Goal: Use online tool/utility: Use online tool/utility

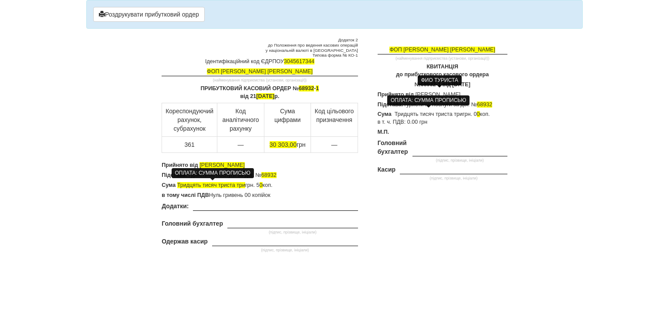
drag, startPoint x: 269, startPoint y: 164, endPoint x: 202, endPoint y: 166, distance: 67.1
click at [202, 166] on body "× Деякі поля не заповнено Ми підсвітили порожні поля червоним кольором. Ви може…" at bounding box center [334, 159] width 669 height 318
drag, startPoint x: 259, startPoint y: 164, endPoint x: 201, endPoint y: 164, distance: 58.0
click at [201, 164] on p "Прийнято від [PERSON_NAME]" at bounding box center [260, 166] width 196 height 8
drag, startPoint x: 206, startPoint y: 166, endPoint x: 289, endPoint y: 173, distance: 83.1
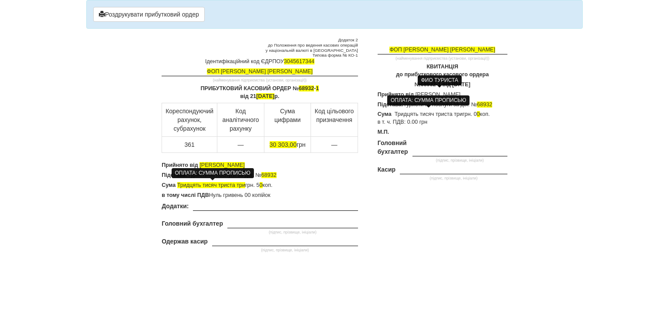
click at [297, 173] on p "Підстава: Туристичні послуги за дог. № 68932" at bounding box center [260, 176] width 196 height 8
drag, startPoint x: 258, startPoint y: 163, endPoint x: 201, endPoint y: 163, distance: 56.7
click at [201, 163] on p "Прийнято від [PERSON_NAME]" at bounding box center [260, 166] width 196 height 8
copy span "[PERSON_NAME]"
drag, startPoint x: 484, startPoint y: 94, endPoint x: 415, endPoint y: 92, distance: 69.3
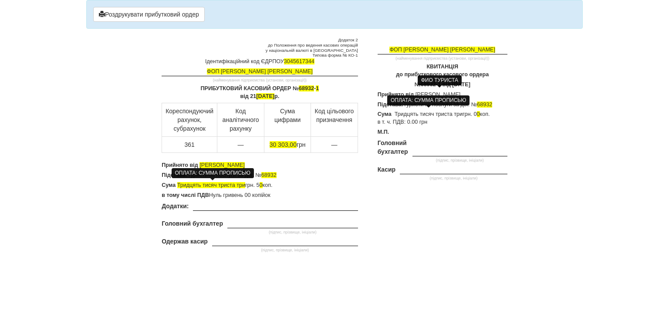
click at [415, 92] on p "Прийнято від [PERSON_NAME]" at bounding box center [443, 95] width 130 height 8
click at [494, 105] on p "Підстава: Туристичні послуги за дог. № 68932" at bounding box center [443, 105] width 130 height 8
click at [278, 173] on p "Підстава: Туристичні послуги за дог. № 68932" at bounding box center [260, 176] width 196 height 8
click at [261, 185] on p "Сума Тридцять тисяч триста три грн. 5 0 коп." at bounding box center [260, 186] width 196 height 8
click at [293, 185] on p "Сума Тридцять тисяч триста три грн. 0 0 коп." at bounding box center [260, 186] width 196 height 8
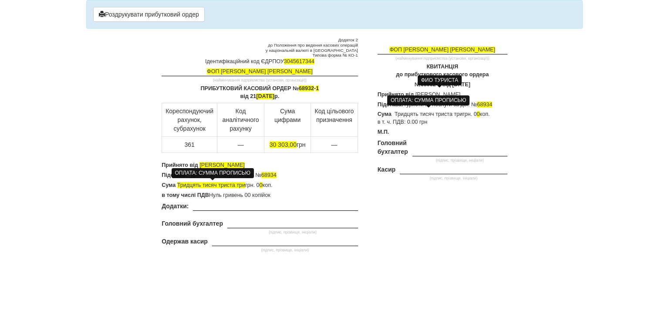
drag, startPoint x: 260, startPoint y: 166, endPoint x: 202, endPoint y: 164, distance: 57.6
click at [202, 164] on p "Прийнято від [PERSON_NAME]" at bounding box center [260, 166] width 196 height 8
drag, startPoint x: 270, startPoint y: 164, endPoint x: 202, endPoint y: 163, distance: 68.0
click at [202, 163] on span "[PERSON_NAME]" at bounding box center [222, 165] width 45 height 6
copy span "[PERSON_NAME]"
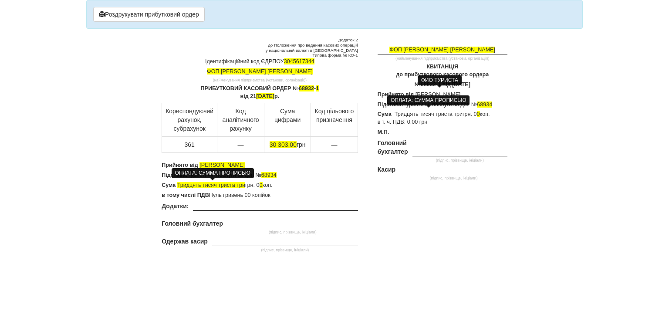
drag, startPoint x: 474, startPoint y: 92, endPoint x: 417, endPoint y: 92, distance: 57.1
click at [417, 92] on p "Прийнято від [PERSON_NAME]" at bounding box center [443, 95] width 130 height 8
click at [447, 141] on td "(підпис, прізвище, ініціали)" at bounding box center [460, 152] width 95 height 27
click at [493, 103] on span "68934" at bounding box center [484, 105] width 15 height 6
click at [276, 173] on span "68934" at bounding box center [269, 175] width 15 height 6
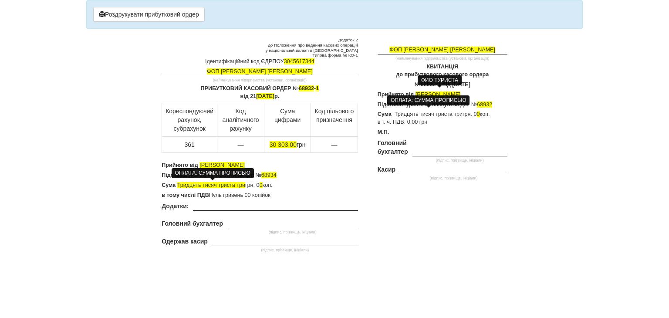
click at [275, 175] on span "68934" at bounding box center [269, 175] width 15 height 6
click at [277, 174] on span "68934" at bounding box center [269, 175] width 15 height 6
click at [143, 11] on button "Роздрукувати прибутковий ордер" at bounding box center [149, 14] width 112 height 15
click at [314, 88] on span "68932" at bounding box center [306, 88] width 15 height 6
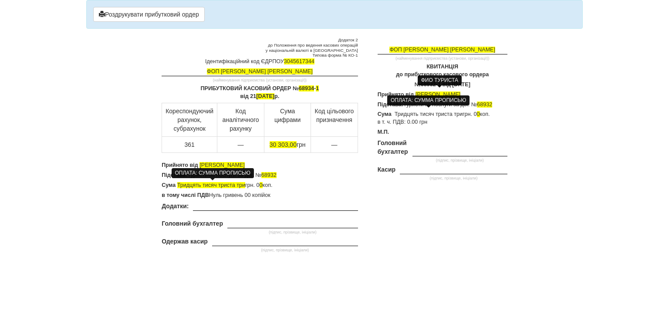
click at [417, 83] on span "№ 68932-1" at bounding box center [429, 85] width 28 height 6
click at [276, 173] on span "68932" at bounding box center [269, 175] width 15 height 6
click at [494, 105] on p "Підстава: Туристичні послуги за дог. № 68932" at bounding box center [443, 105] width 130 height 8
drag, startPoint x: 272, startPoint y: 165, endPoint x: 201, endPoint y: 163, distance: 70.7
click at [201, 163] on p "Прийнято від [PERSON_NAME]" at bounding box center [260, 166] width 196 height 8
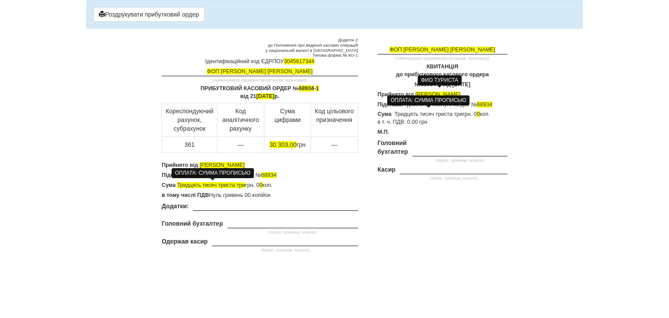
click at [486, 94] on p "Прийнято від [PERSON_NAME]" at bounding box center [443, 95] width 130 height 8
click at [479, 137] on div "ФОП [PERSON_NAME] [PERSON_NAME] (найменування підприємства (установи, організац…" at bounding box center [439, 121] width 149 height 168
click at [263, 173] on span "68934" at bounding box center [269, 175] width 15 height 6
click at [479, 103] on span "68934" at bounding box center [484, 105] width 15 height 6
click at [153, 14] on button "Роздрукувати прибутковий ордер" at bounding box center [149, 14] width 112 height 15
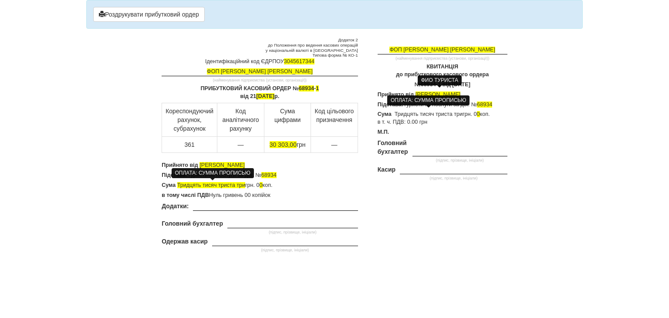
click at [314, 89] on p "ПРИБУТКОВИЙ КАСОВИЙ ОРДЕР № 68934 - 1 від [DATE]" at bounding box center [260, 93] width 196 height 16
click at [415, 84] on span "№ 68934-1" at bounding box center [429, 85] width 28 height 6
drag, startPoint x: 258, startPoint y: 164, endPoint x: 202, endPoint y: 163, distance: 55.8
click at [202, 163] on span "[PERSON_NAME]" at bounding box center [222, 165] width 45 height 6
drag, startPoint x: 454, startPoint y: 93, endPoint x: 416, endPoint y: 91, distance: 38.0
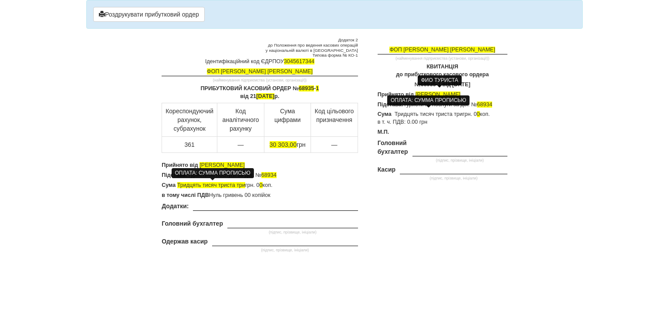
click at [416, 91] on p "Прийнято від [PERSON_NAME]" at bounding box center [443, 95] width 130 height 8
click at [309, 164] on p "Прийнято від [PERSON_NAME]" at bounding box center [260, 166] width 196 height 8
drag, startPoint x: 288, startPoint y: 164, endPoint x: 200, endPoint y: 165, distance: 87.2
click at [200, 165] on span "[PERSON_NAME]" at bounding box center [222, 165] width 45 height 6
drag, startPoint x: 206, startPoint y: 166, endPoint x: 311, endPoint y: 185, distance: 106.8
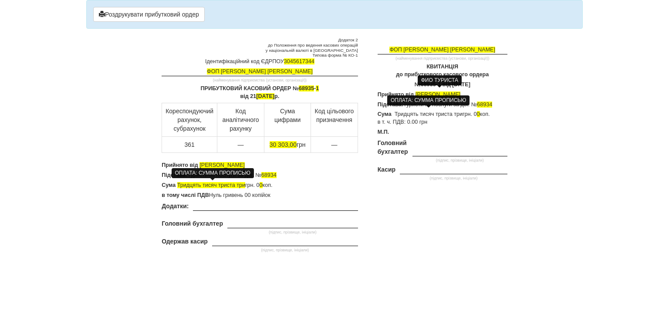
click at [315, 188] on p "Сума Тридцять тисяч триста три грн. 0 0 коп." at bounding box center [260, 186] width 196 height 8
drag, startPoint x: 287, startPoint y: 163, endPoint x: 201, endPoint y: 165, distance: 85.9
click at [201, 165] on span "[PERSON_NAME]" at bounding box center [222, 165] width 45 height 6
drag, startPoint x: 474, startPoint y: 93, endPoint x: 416, endPoint y: 91, distance: 57.6
click at [416, 91] on p "Прийнято від [PERSON_NAME]" at bounding box center [443, 95] width 130 height 8
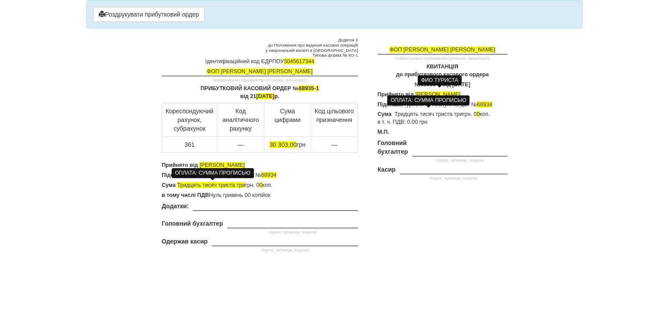
click at [496, 103] on p "Підстава: Туристичні послуги за дог. № 68934" at bounding box center [443, 105] width 130 height 8
click at [280, 174] on p "Підстава: Туристичні послуги за дог. № 68934" at bounding box center [260, 176] width 196 height 8
click at [306, 200] on div "Додаток 2 до Положення про ведення касових операцій у національній валюті в [GE…" at bounding box center [259, 145] width 209 height 217
click at [123, 14] on button "Роздрукувати прибутковий ордер" at bounding box center [149, 14] width 112 height 15
click at [314, 87] on span "68935" at bounding box center [306, 88] width 15 height 6
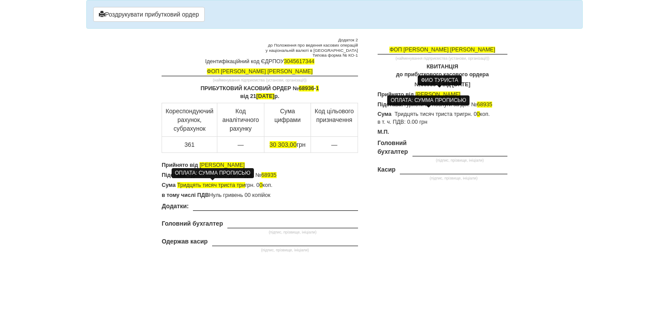
click at [422, 88] on div "ФОП [PERSON_NAME] [PERSON_NAME] (найменування підприємства (установи, організац…" at bounding box center [439, 121] width 149 height 168
click at [421, 81] on div "ФИО ТУРИСТА" at bounding box center [440, 80] width 44 height 10
click at [418, 82] on div "ФИО ТУРИСТА" at bounding box center [440, 80] width 44 height 10
click at [416, 83] on span "№ 68935-1" at bounding box center [429, 85] width 28 height 6
click at [323, 177] on p "Підстава: Туристичні послуги за дог. № 68935" at bounding box center [260, 176] width 196 height 8
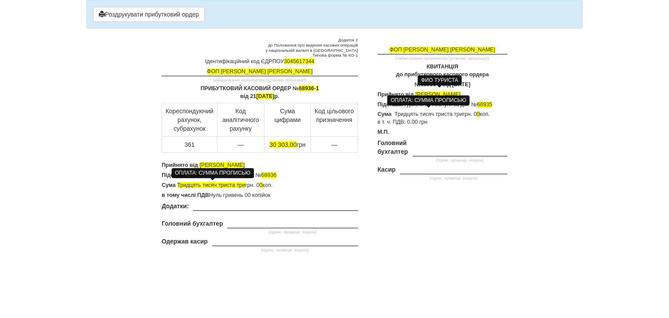
click at [493, 105] on span "68935" at bounding box center [484, 105] width 15 height 6
drag, startPoint x: 282, startPoint y: 163, endPoint x: 200, endPoint y: 162, distance: 82.0
click at [200, 162] on span "[PERSON_NAME]" at bounding box center [222, 165] width 45 height 6
drag, startPoint x: 503, startPoint y: 91, endPoint x: 417, endPoint y: 93, distance: 86.3
click at [417, 93] on p "Прийнято від [PERSON_NAME]" at bounding box center [443, 95] width 130 height 8
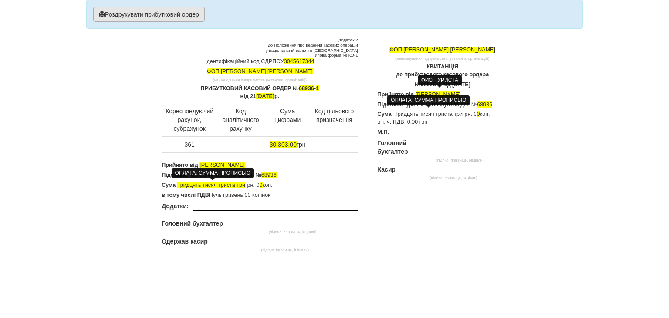
click at [133, 19] on button "Роздрукувати прибутковий ордер" at bounding box center [149, 14] width 112 height 15
click at [314, 88] on span "68936" at bounding box center [306, 88] width 15 height 6
click at [415, 84] on span "№ 68936-1" at bounding box center [429, 85] width 28 height 6
drag, startPoint x: 280, startPoint y: 163, endPoint x: 200, endPoint y: 163, distance: 79.3
click at [200, 163] on p "Прийнято від [PERSON_NAME]" at bounding box center [260, 166] width 196 height 8
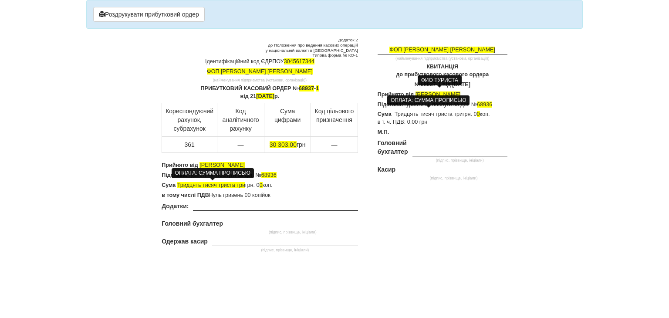
click at [279, 173] on p "Підстава: Туристичні послуги за дог. № 68936" at bounding box center [260, 176] width 196 height 8
click at [493, 104] on span "68936" at bounding box center [484, 105] width 15 height 6
click at [497, 103] on p "Підстава: Туристичні послуги за дог. № 68936" at bounding box center [443, 105] width 130 height 8
drag, startPoint x: 494, startPoint y: 94, endPoint x: 415, endPoint y: 93, distance: 78.9
click at [415, 93] on body "× Деякі поля не заповнено Ми підсвітили порожні поля червоним кольором. Ви може…" at bounding box center [334, 159] width 669 height 318
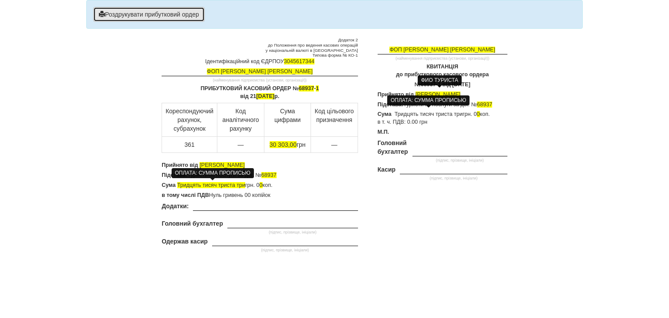
click at [139, 11] on button "Роздрукувати прибутковий ордер" at bounding box center [149, 14] width 112 height 15
click at [313, 88] on span "68937" at bounding box center [306, 88] width 15 height 6
click at [416, 84] on span "№ 68937-1" at bounding box center [429, 85] width 28 height 6
drag, startPoint x: 268, startPoint y: 165, endPoint x: 202, endPoint y: 163, distance: 66.3
click at [202, 163] on span "[PERSON_NAME]" at bounding box center [222, 165] width 45 height 6
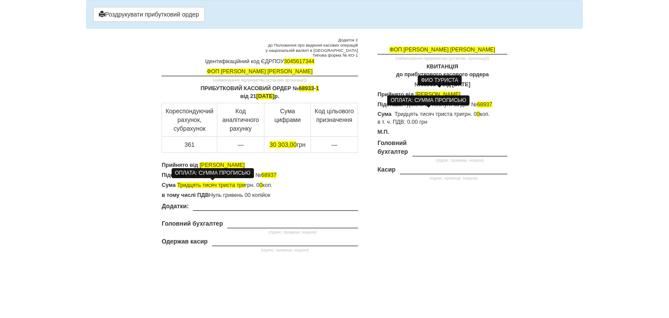
drag, startPoint x: 273, startPoint y: 164, endPoint x: 201, endPoint y: 164, distance: 71.5
click at [201, 164] on p "Прийнято від [PERSON_NAME]" at bounding box center [260, 166] width 196 height 8
drag, startPoint x: 483, startPoint y: 93, endPoint x: 416, endPoint y: 93, distance: 66.7
click at [416, 93] on span "[PERSON_NAME]" at bounding box center [438, 95] width 45 height 6
click at [495, 103] on p "Підстава: Туристичні послуги за дог. № 68937" at bounding box center [443, 105] width 130 height 8
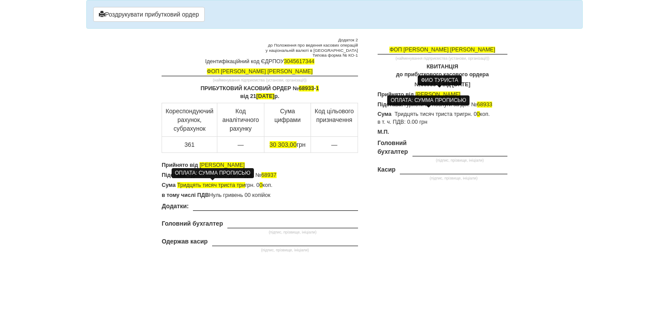
click at [277, 172] on span "68937" at bounding box center [269, 175] width 15 height 6
click at [415, 82] on span "№ 68933-1" at bounding box center [429, 85] width 28 height 6
drag, startPoint x: 272, startPoint y: 166, endPoint x: 201, endPoint y: 161, distance: 70.8
click at [201, 162] on p "Прийнято від [PERSON_NAME]" at bounding box center [260, 166] width 196 height 8
drag, startPoint x: 483, startPoint y: 94, endPoint x: 417, endPoint y: 93, distance: 66.7
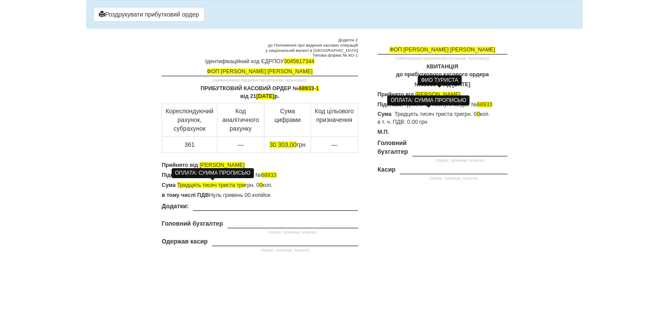
click at [417, 93] on body "× Деякі поля не заповнено Ми підсвітили порожні поля червоним кольором. Ви може…" at bounding box center [334, 159] width 669 height 318
drag, startPoint x: 420, startPoint y: 93, endPoint x: 491, endPoint y: 89, distance: 71.2
click at [491, 89] on div "ФОП [PERSON_NAME] [PERSON_NAME] (найменування підприємства (установи, організац…" at bounding box center [439, 121] width 149 height 168
drag, startPoint x: 483, startPoint y: 94, endPoint x: 416, endPoint y: 92, distance: 67.2
click at [416, 92] on p "Прийнято від [PERSON_NAME]" at bounding box center [443, 95] width 130 height 8
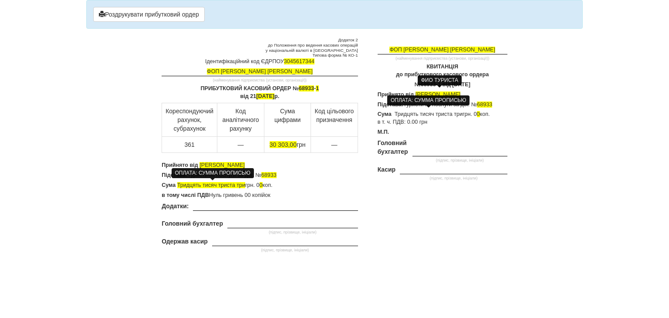
drag, startPoint x: 419, startPoint y: 95, endPoint x: 490, endPoint y: 85, distance: 71.3
click at [490, 84] on p "№ 68933-1 від [DATE]" at bounding box center [443, 85] width 130 height 8
drag, startPoint x: 483, startPoint y: 92, endPoint x: 414, endPoint y: 91, distance: 69.3
click at [414, 91] on p "Прийнято від [PERSON_NAME]" at bounding box center [443, 95] width 130 height 8
click at [414, 92] on span "[PERSON_NAME]" at bounding box center [436, 95] width 45 height 6
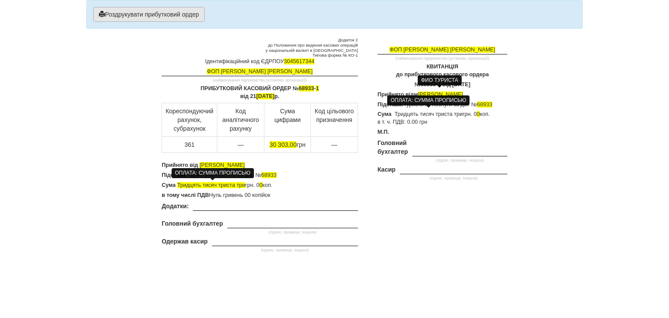
click at [135, 21] on div "Роздрукувати прибутковий ордер" at bounding box center [334, 14] width 497 height 29
drag, startPoint x: 137, startPoint y: 14, endPoint x: 369, endPoint y: 224, distance: 312.6
click at [136, 14] on button "Роздрукувати прибутковий ордер" at bounding box center [149, 14] width 112 height 15
click at [417, 92] on b "Прийнято відм" at bounding box center [398, 95] width 41 height 6
click at [173, 17] on button "Роздрукувати прибутковий ордер" at bounding box center [149, 14] width 112 height 15
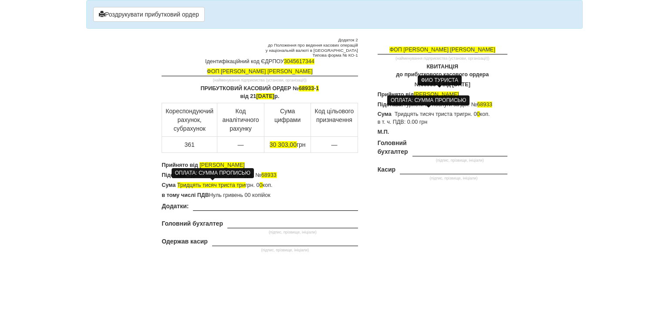
click at [319, 90] on p "ПРИБУТКОВИЙ КАСОВИЙ ОРДЕР № 68933 - 1 від [DATE]" at bounding box center [260, 93] width 196 height 16
click at [275, 143] on span "30 303,00" at bounding box center [283, 144] width 27 height 7
click at [288, 143] on span "34 303,00" at bounding box center [283, 144] width 27 height 7
click at [245, 184] on span "Тридцять тисяч триста три" at bounding box center [211, 185] width 68 height 6
click at [201, 185] on span "Тридцять тисяч триста три" at bounding box center [211, 185] width 68 height 6
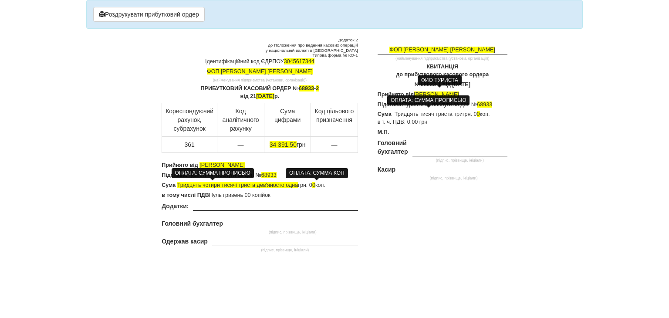
click at [316, 185] on span "0" at bounding box center [314, 185] width 3 height 6
click at [480, 113] on span "0" at bounding box center [478, 114] width 3 height 6
drag, startPoint x: 298, startPoint y: 185, endPoint x: 178, endPoint y: 184, distance: 120.3
click at [178, 184] on span "Тридцять чотири тисячі триста дев'яносто одна" at bounding box center [237, 185] width 121 height 6
drag, startPoint x: 463, startPoint y: 113, endPoint x: 396, endPoint y: 113, distance: 67.6
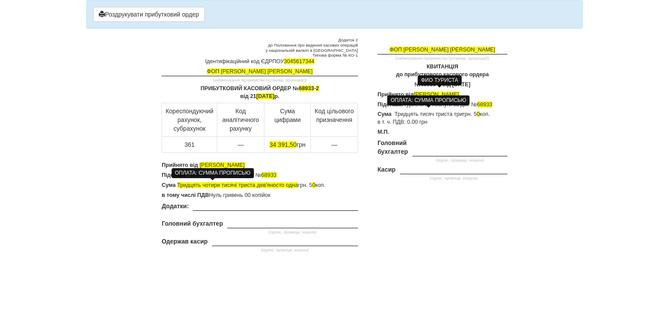
click at [396, 113] on span "Тридцять тисяч триста три" at bounding box center [428, 114] width 70 height 6
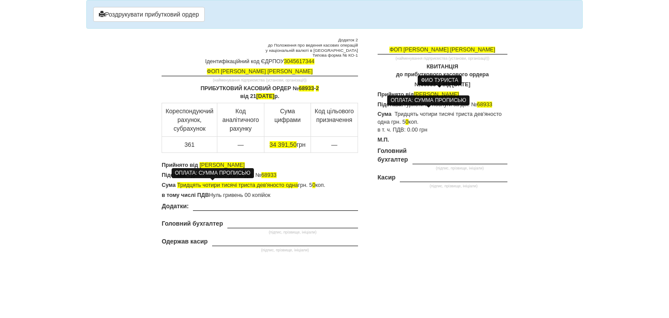
click at [415, 83] on span "№ 68933-1" at bounding box center [429, 85] width 28 height 6
click at [467, 135] on div "ФОП [PERSON_NAME] [PERSON_NAME] (найменування підприємства (установи, організац…" at bounding box center [439, 125] width 149 height 176
click at [110, 14] on button "Роздрукувати прибутковий ордер" at bounding box center [149, 14] width 112 height 15
drag, startPoint x: 273, startPoint y: 165, endPoint x: 200, endPoint y: 162, distance: 72.8
click at [200, 162] on p "Прийнято від [PERSON_NAME]" at bounding box center [260, 166] width 196 height 8
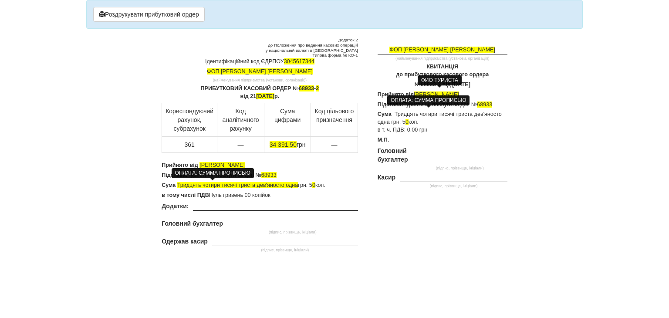
drag, startPoint x: 248, startPoint y: 164, endPoint x: 202, endPoint y: 163, distance: 45.8
click at [202, 163] on p "Прийнято від [PERSON_NAME]" at bounding box center [260, 166] width 196 height 8
drag, startPoint x: 482, startPoint y: 94, endPoint x: 416, endPoint y: 93, distance: 65.4
click at [416, 93] on body "× Деякі поля не заповнено Ми підсвітили порожні поля червоним кольором. Ви може…" at bounding box center [334, 159] width 669 height 318
drag, startPoint x: 418, startPoint y: 95, endPoint x: 499, endPoint y: 88, distance: 81.4
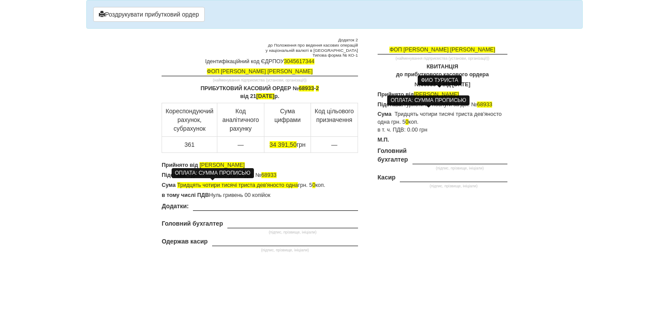
click at [499, 88] on p "№ 68933-2 від [DATE]" at bounding box center [443, 85] width 130 height 8
drag, startPoint x: 486, startPoint y: 94, endPoint x: 421, endPoint y: 93, distance: 64.5
click at [415, 91] on p "Прийнято від [PERSON_NAME]" at bounding box center [443, 95] width 130 height 8
drag, startPoint x: 422, startPoint y: 93, endPoint x: 496, endPoint y: 89, distance: 73.3
click at [496, 89] on div "ФОП [PERSON_NAME] [PERSON_NAME] (найменування підприємства (установи, організац…" at bounding box center [439, 125] width 149 height 176
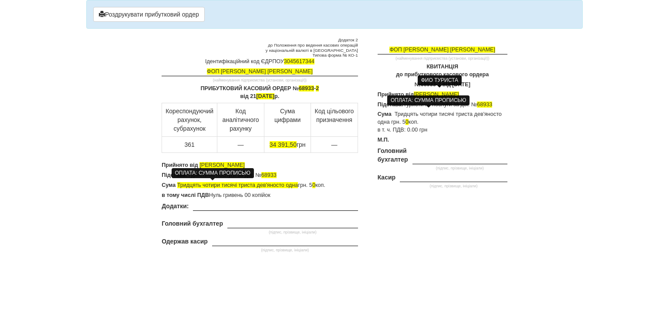
drag, startPoint x: 486, startPoint y: 95, endPoint x: 415, endPoint y: 92, distance: 71.1
click at [415, 92] on p "Прийнято від [PERSON_NAME]" at bounding box center [443, 95] width 130 height 8
drag, startPoint x: 420, startPoint y: 94, endPoint x: 489, endPoint y: 80, distance: 70.6
click at [489, 80] on div "ФОП [PERSON_NAME] [PERSON_NAME] (найменування підприємства (установи, організац…" at bounding box center [439, 125] width 149 height 176
drag, startPoint x: 486, startPoint y: 95, endPoint x: 415, endPoint y: 92, distance: 71.5
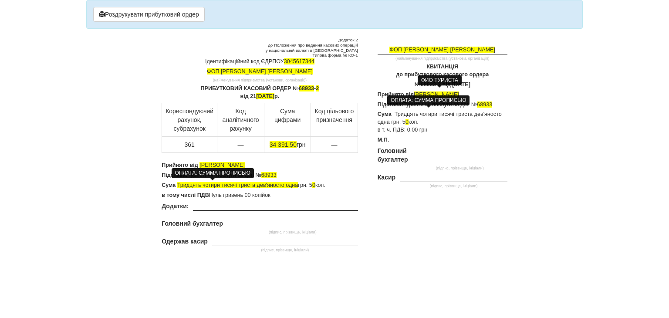
click at [415, 92] on p "Прийнято від [PERSON_NAME]" at bounding box center [443, 95] width 130 height 8
drag, startPoint x: 419, startPoint y: 95, endPoint x: 425, endPoint y: 90, distance: 8.1
click at [417, 89] on div "ФОП [PERSON_NAME] [PERSON_NAME] (найменування підприємства (установи, організац…" at bounding box center [439, 125] width 149 height 176
drag, startPoint x: 487, startPoint y: 92, endPoint x: 415, endPoint y: 89, distance: 71.9
click at [415, 89] on div "ФОП [PERSON_NAME] [PERSON_NAME] (найменування підприємства (установи, організац…" at bounding box center [439, 125] width 149 height 176
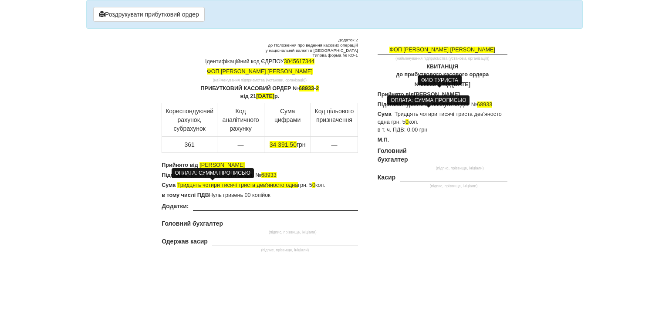
drag, startPoint x: 489, startPoint y: 93, endPoint x: 416, endPoint y: 91, distance: 72.8
click at [416, 92] on b "[PERSON_NAME]" at bounding box center [437, 95] width 46 height 6
drag, startPoint x: 421, startPoint y: 94, endPoint x: 425, endPoint y: 90, distance: 5.3
click at [425, 90] on div "ФОП [PERSON_NAME] [PERSON_NAME] (найменування підприємства (установи, організац…" at bounding box center [439, 125] width 149 height 176
click at [422, 93] on div "ОПЛАТА: СУММА ПРОПИСЬЮ" at bounding box center [428, 100] width 82 height 14
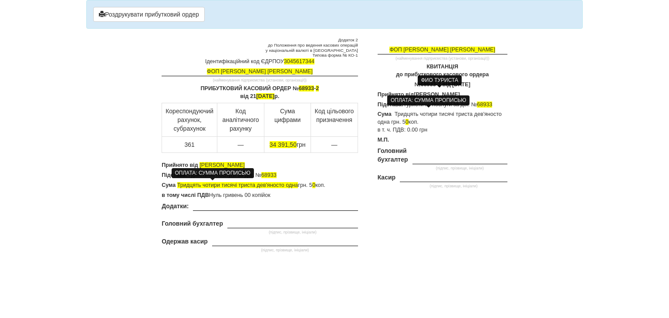
click at [422, 92] on b "[PERSON_NAME]" at bounding box center [437, 95] width 46 height 6
click at [493, 102] on span "68933" at bounding box center [484, 105] width 15 height 6
click at [313, 88] on span "68933" at bounding box center [306, 88] width 15 height 6
click at [417, 84] on span "№ 68933-2" at bounding box center [429, 85] width 28 height 6
click at [291, 143] on span "34 391,50" at bounding box center [283, 144] width 27 height 7
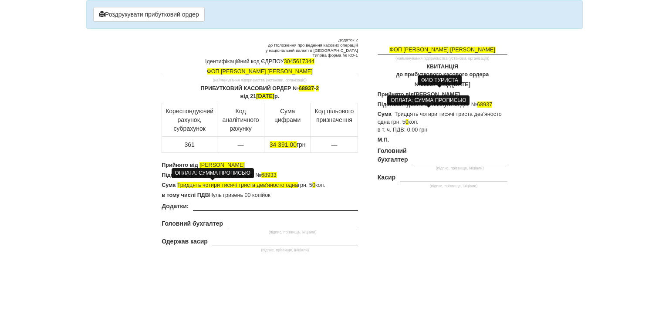
click at [288, 141] on span "34 391,00" at bounding box center [283, 144] width 27 height 7
click at [277, 173] on span "68933" at bounding box center [269, 175] width 15 height 6
click at [313, 183] on p "Сума Тридцять чотири тисячі триста дев'яносто одна грн. 5 0 коп." at bounding box center [260, 186] width 196 height 8
click at [405, 120] on p "Сума Тридцять чотири тисячі триста дев'яносто одна грн. 5 0 коп. в т. ч. ПДВ: 0…" at bounding box center [443, 123] width 130 height 24
drag, startPoint x: 298, startPoint y: 184, endPoint x: 179, endPoint y: 185, distance: 119.4
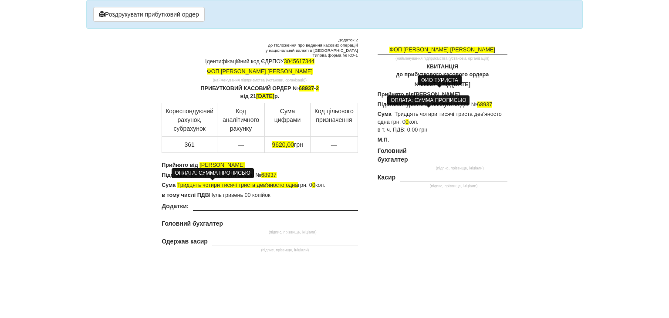
click at [179, 185] on span "Тридцять чотири тисячі триста дев'яносто одна" at bounding box center [237, 185] width 121 height 6
drag, startPoint x: 390, startPoint y: 119, endPoint x: 395, endPoint y: 111, distance: 9.4
click at [395, 112] on span "Тридцять чотири тисячі триста дев'яносто одна" at bounding box center [440, 118] width 124 height 14
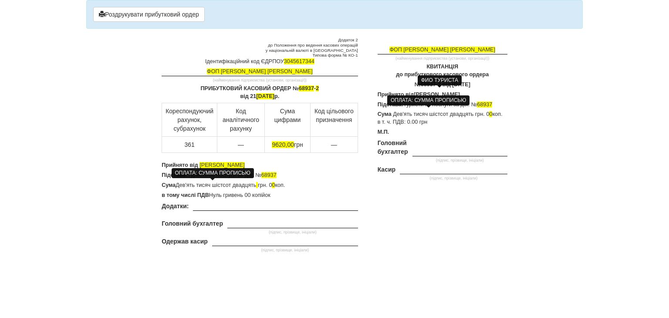
click at [479, 114] on p "Сума Дев'ять тисяч шістсот двадцять грн. 0 0 коп. в т. ч. ПДВ: 0.00 грн" at bounding box center [443, 119] width 130 height 16
click at [132, 16] on button "Роздрукувати прибутковий ордер" at bounding box center [149, 14] width 112 height 15
click at [137, 6] on div "Роздрукувати прибутковий ордер" at bounding box center [334, 14] width 497 height 29
click at [142, 15] on button "Роздрукувати прибутковий ордер" at bounding box center [149, 14] width 112 height 15
click at [340, 309] on body "× Деякі поля не заповнено Ми підсвітили порожні поля червоним кольором. Ви може…" at bounding box center [334, 159] width 669 height 318
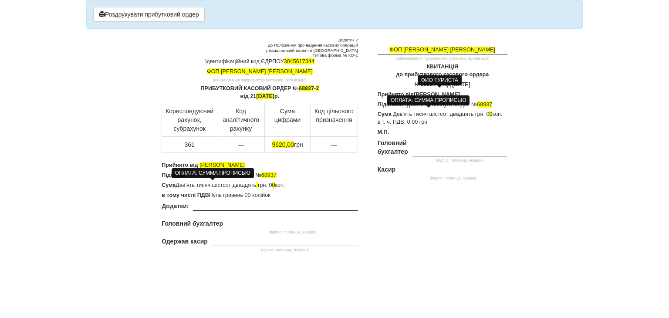
click at [340, 309] on body "× Деякі поля не заповнено Ми підсвітили порожні поля червоним кольором. Ви може…" at bounding box center [334, 159] width 669 height 318
